Goal: Communication & Community: Answer question/provide support

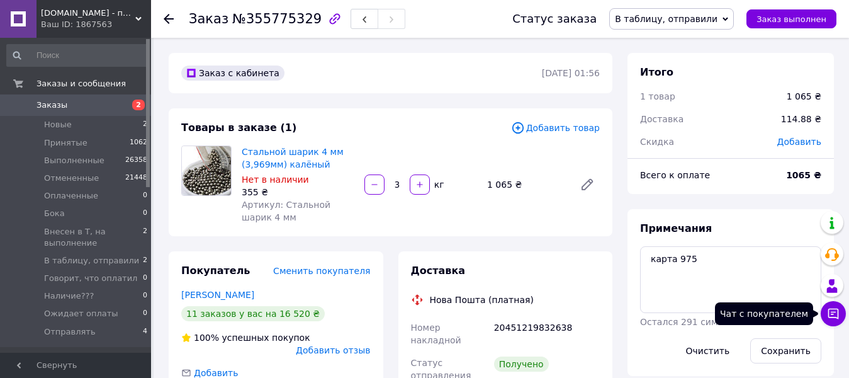
click at [832, 320] on button "Чат с покупателем" at bounding box center [833, 313] width 25 height 25
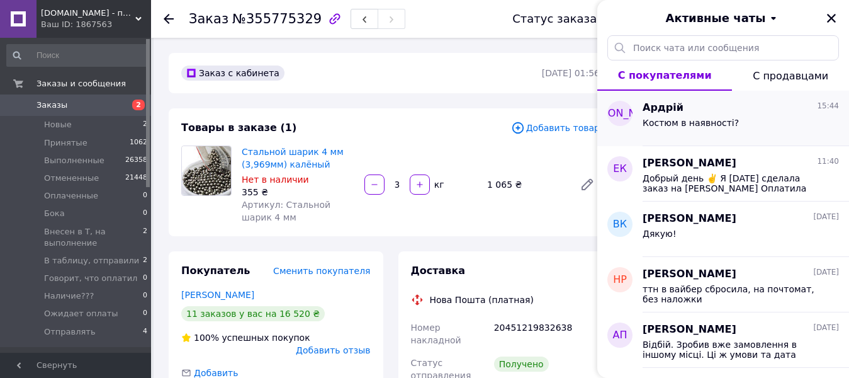
click at [658, 128] on div "Костюм в наявності?" at bounding box center [691, 127] width 96 height 18
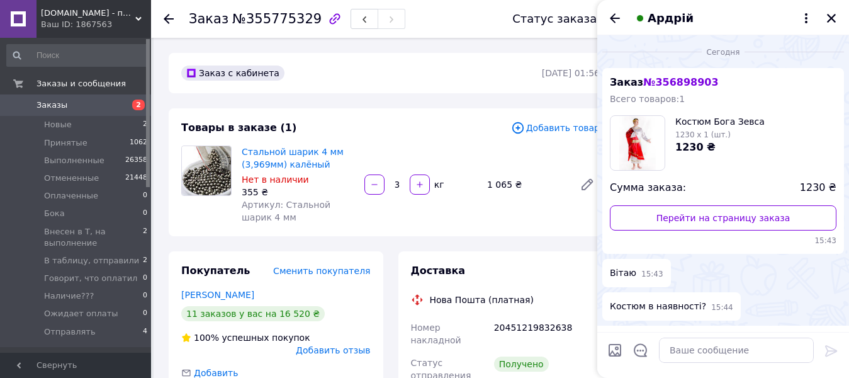
scroll to position [40, 0]
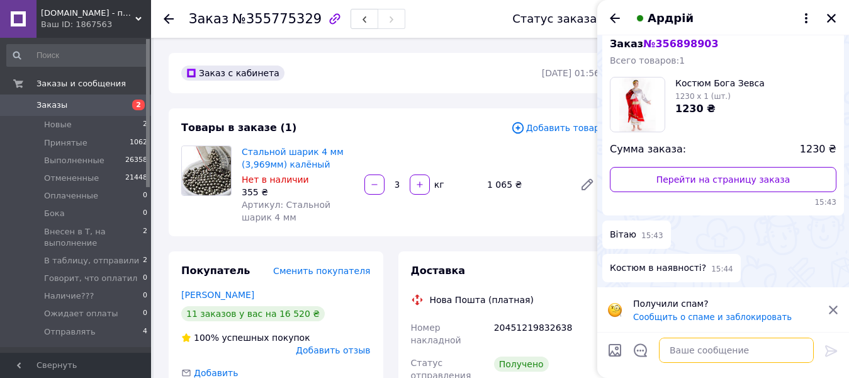
click at [680, 350] on textarea at bounding box center [736, 349] width 155 height 25
type textarea "Т"
type textarea "Доброго дня Костюм є в наявності"
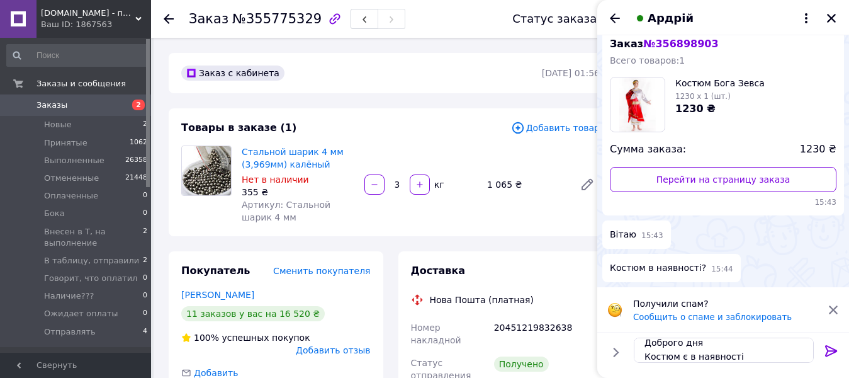
click at [824, 356] on icon at bounding box center [831, 350] width 15 height 15
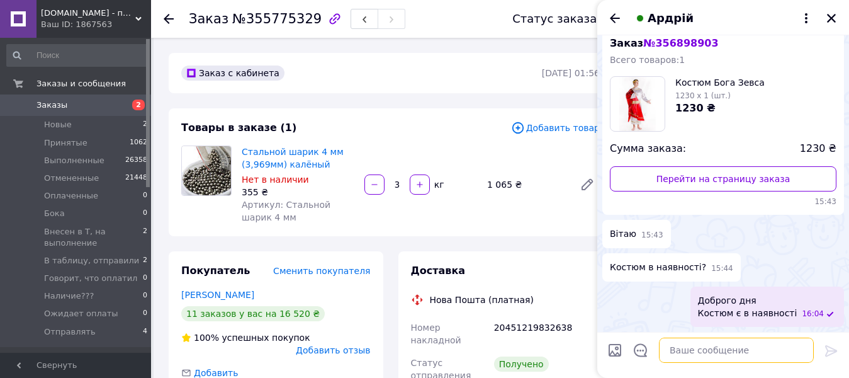
click at [688, 350] on textarea at bounding box center [736, 349] width 155 height 25
type textarea "Відправка з [GEOGRAPHIC_DATA]"
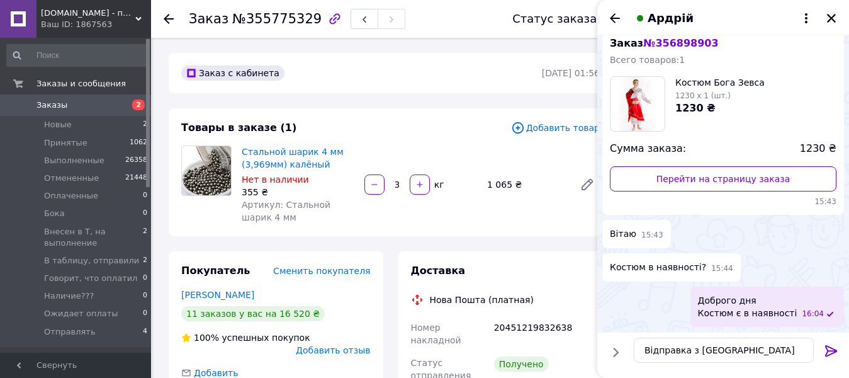
click at [827, 351] on icon at bounding box center [831, 350] width 12 height 11
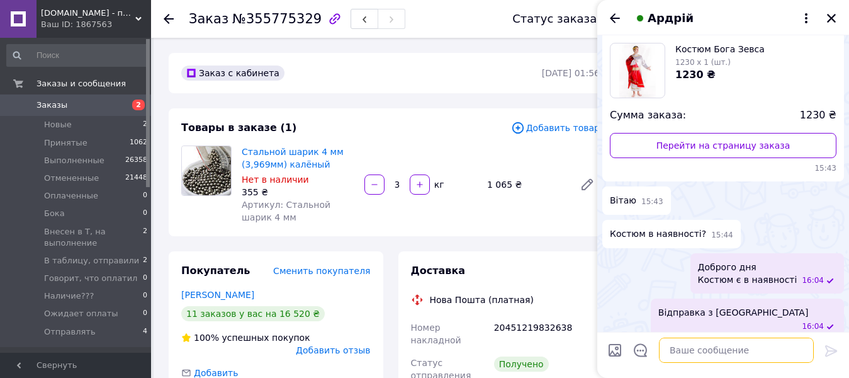
click at [684, 353] on textarea at bounding box center [736, 349] width 155 height 25
type textarea "Передплата 300грн"
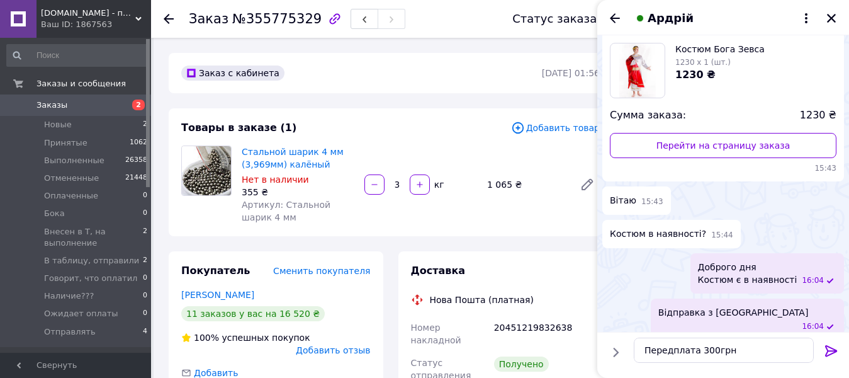
click at [830, 352] on icon at bounding box center [831, 350] width 15 height 15
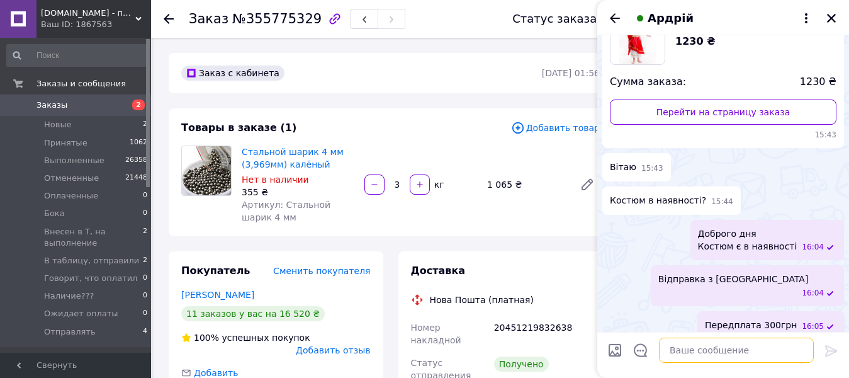
click at [681, 353] on textarea at bounding box center [736, 349] width 155 height 25
type textarea "Реквізити ФОП"
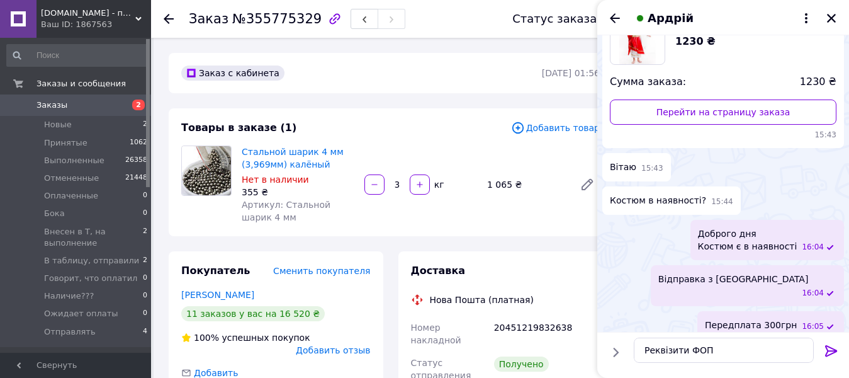
click at [827, 353] on icon at bounding box center [831, 350] width 12 height 11
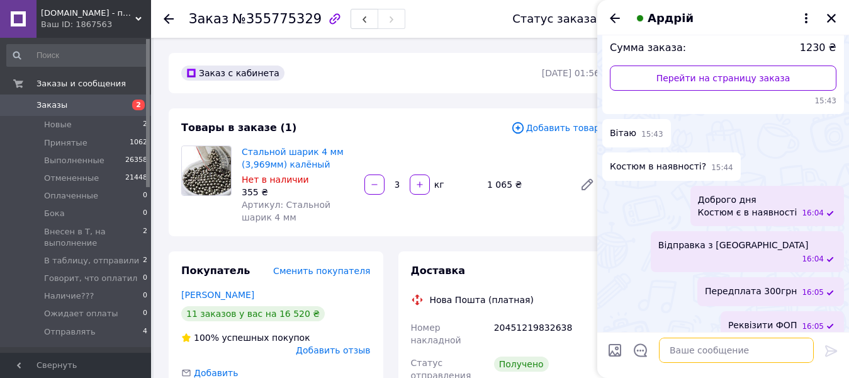
click at [704, 351] on textarea at bounding box center [736, 349] width 155 height 25
paste textarea "[PERSON_NAME] 2360419025 Призначення: передплата за костюм Сума: 300 грн Рахуно…"
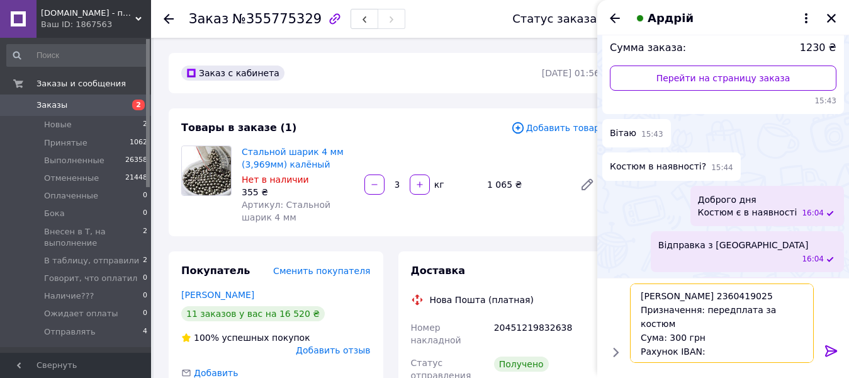
scroll to position [1, 0]
type textarea "[PERSON_NAME] 2360419025 Призначення: передплата за костюм Сума: 300 грн Рахуно…"
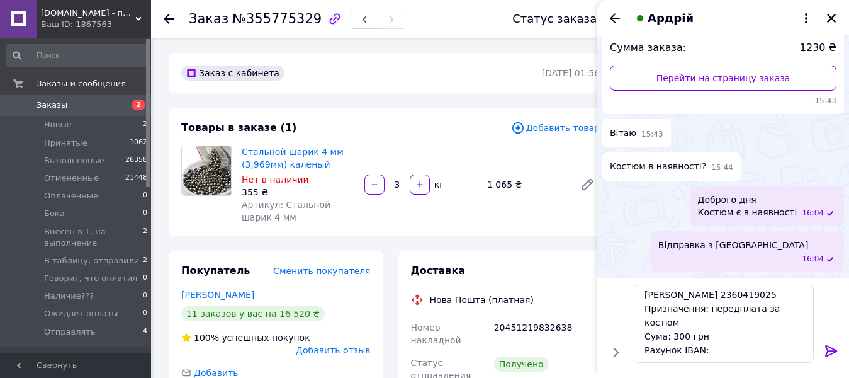
click at [826, 352] on icon at bounding box center [831, 350] width 15 height 15
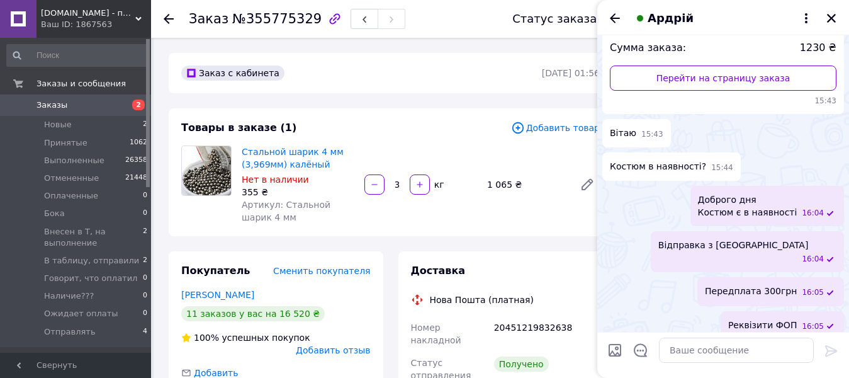
scroll to position [236, 0]
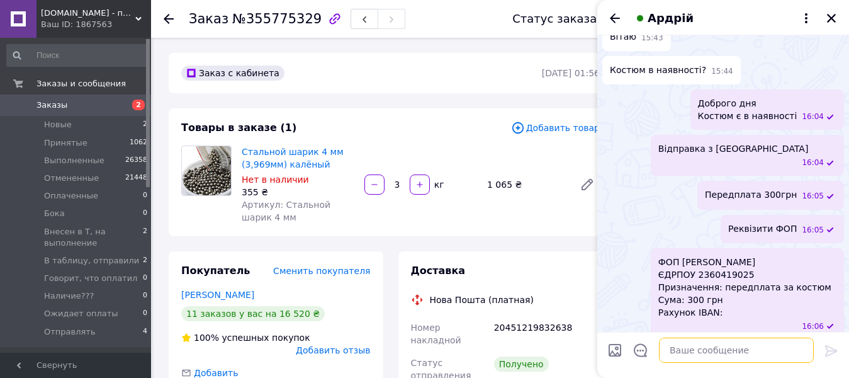
click at [675, 347] on textarea at bounding box center [736, 349] width 155 height 25
paste textarea "[FINANCIAL_ID]"
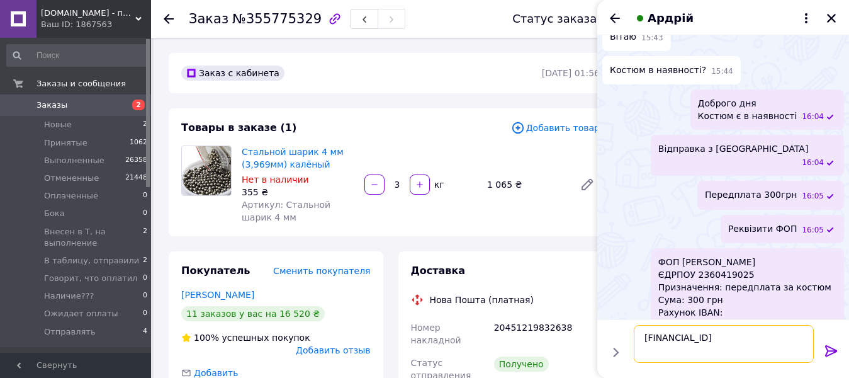
type textarea "[FINANCIAL_ID]"
click at [828, 351] on icon at bounding box center [831, 350] width 15 height 15
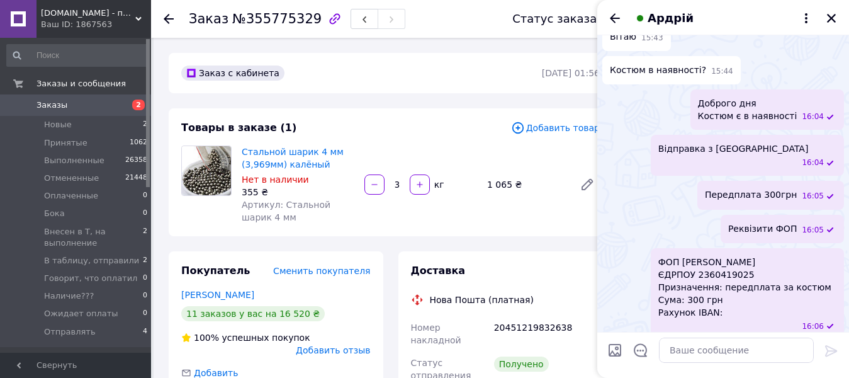
scroll to position [269, 0]
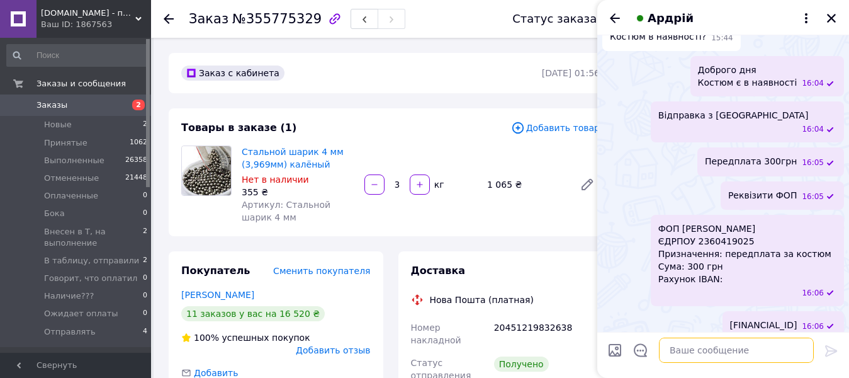
click at [686, 356] on textarea at bounding box center [736, 349] width 155 height 25
click at [677, 347] on textarea at bounding box center [736, 349] width 155 height 25
paste textarea "Після оплати відпишіться, будь ласка, скрін або чек"
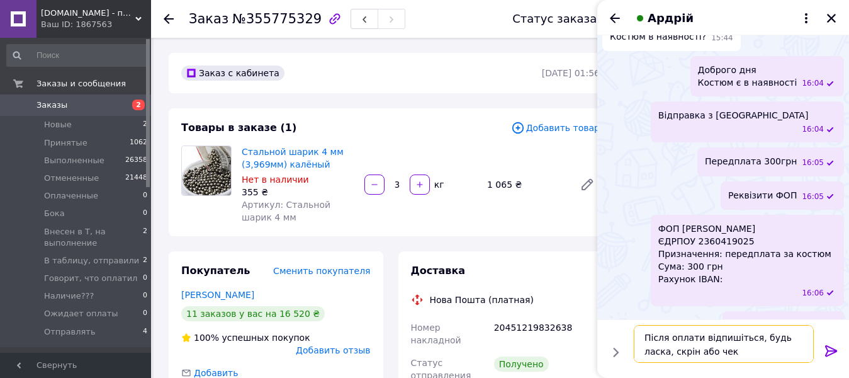
type textarea "Після оплати відпишіться, будь ласка, скрін або чек"
click at [825, 353] on icon at bounding box center [831, 350] width 15 height 15
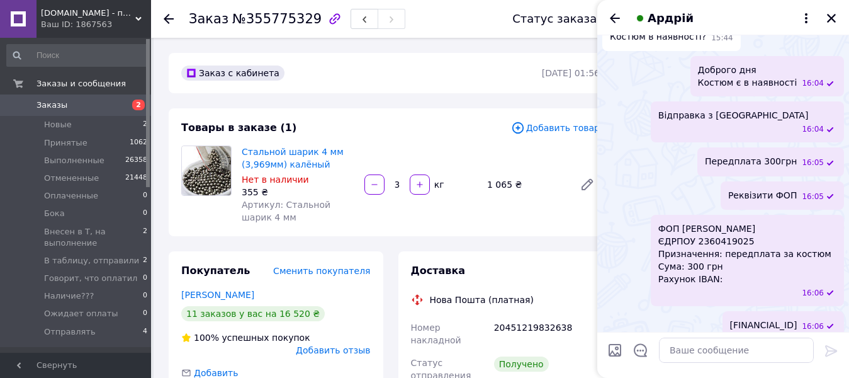
scroll to position [328, 0]
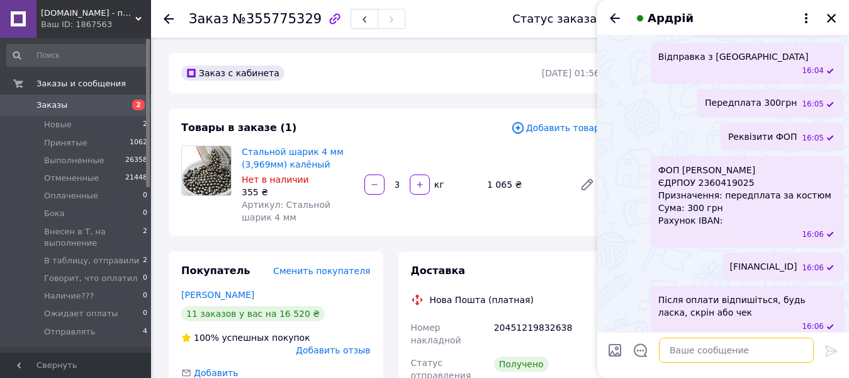
click at [671, 351] on textarea at bounding box center [736, 349] width 155 height 25
type textarea "та дані для відправкі"
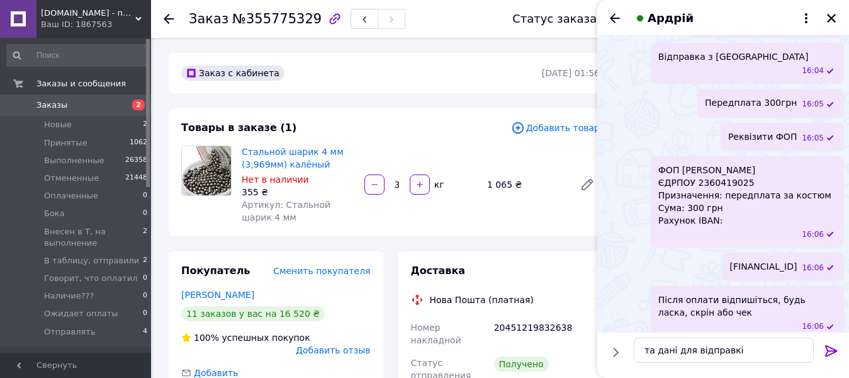
click at [832, 348] on icon at bounding box center [831, 350] width 15 height 15
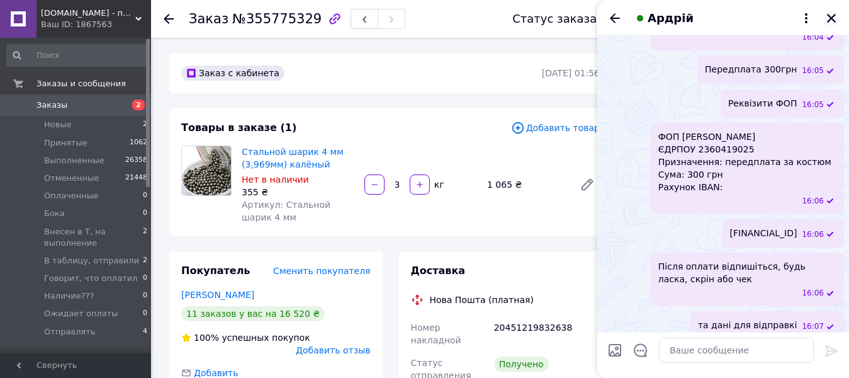
click at [831, 16] on icon "Закрыть" at bounding box center [831, 18] width 11 height 11
